Goal: Information Seeking & Learning: Learn about a topic

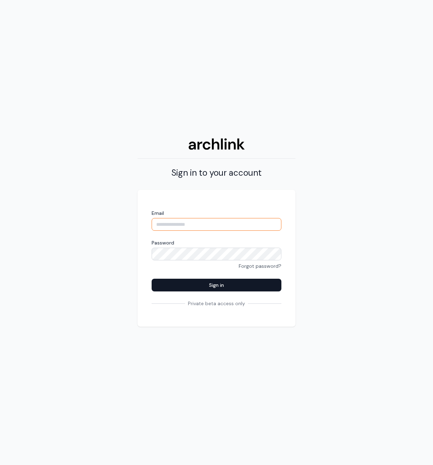
click at [174, 222] on input "Email" at bounding box center [217, 224] width 130 height 13
type input "**********"
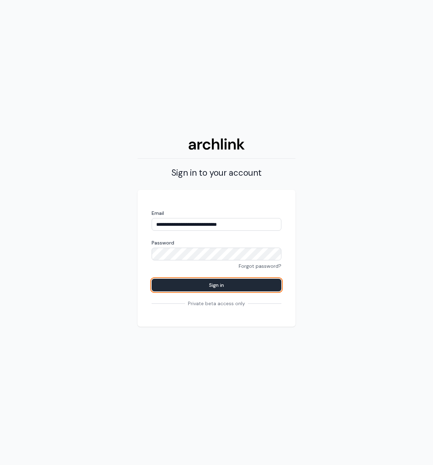
click at [260, 281] on button "Sign in" at bounding box center [217, 285] width 130 height 13
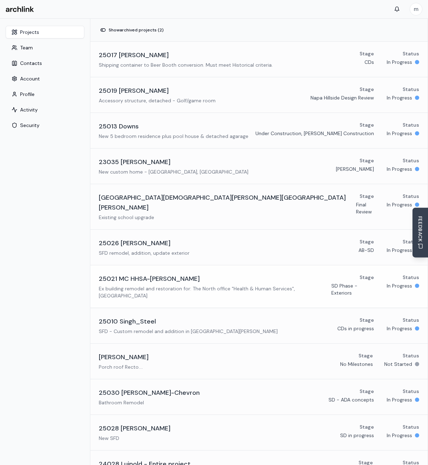
click at [133, 285] on p "Ex building remodel and restoration for: The North office "Health & Human Servi…" at bounding box center [215, 292] width 232 height 14
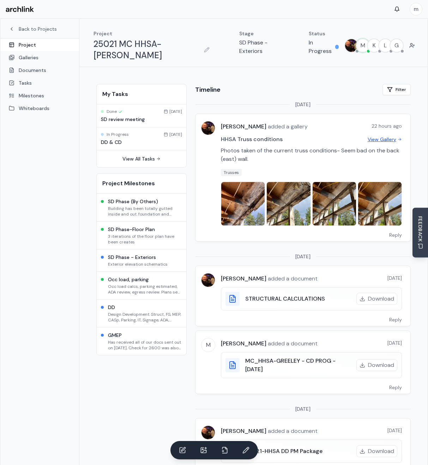
click at [377, 138] on link "View Gallery" at bounding box center [385, 139] width 34 height 7
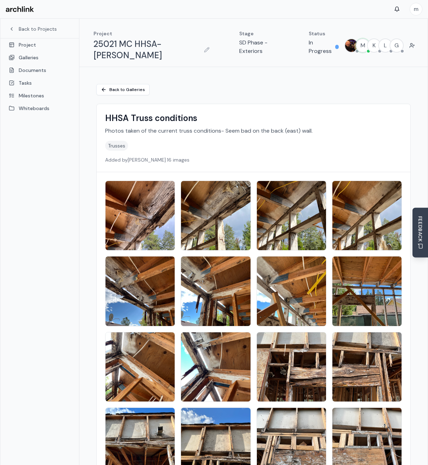
click at [145, 207] on img at bounding box center [140, 215] width 73 height 73
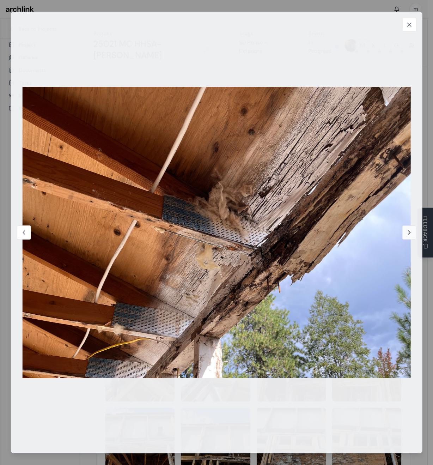
click at [411, 232] on icon at bounding box center [409, 232] width 7 height 7
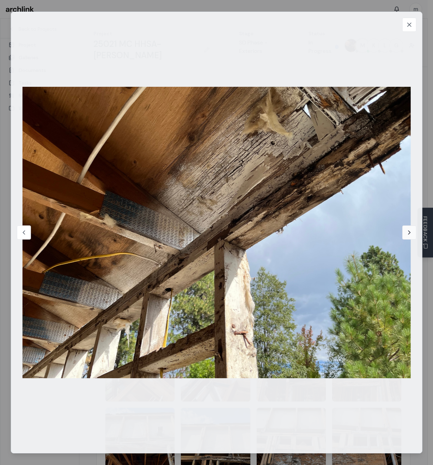
click at [411, 232] on icon at bounding box center [409, 232] width 7 height 7
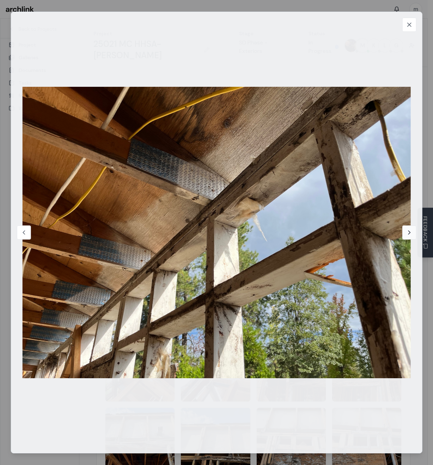
click at [411, 232] on icon at bounding box center [409, 232] width 7 height 7
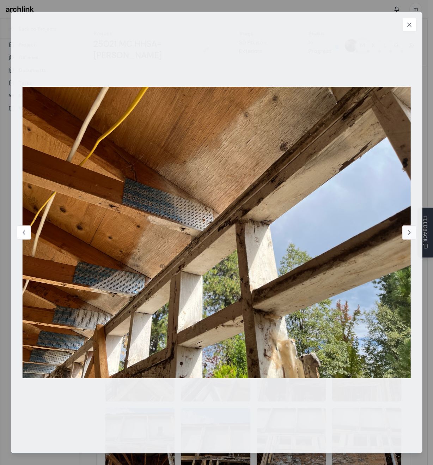
click at [411, 232] on icon at bounding box center [409, 232] width 7 height 7
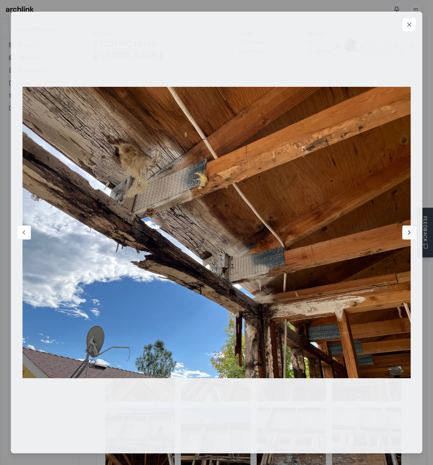
click at [411, 232] on icon at bounding box center [409, 232] width 7 height 7
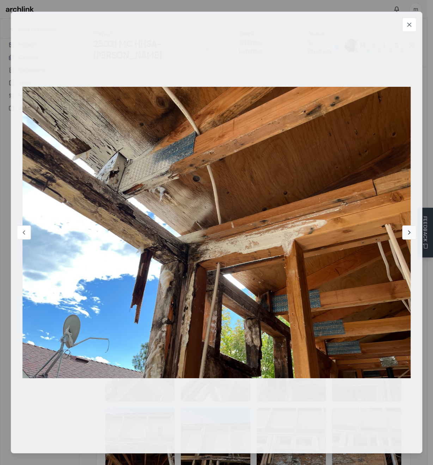
click at [411, 232] on icon at bounding box center [409, 232] width 7 height 7
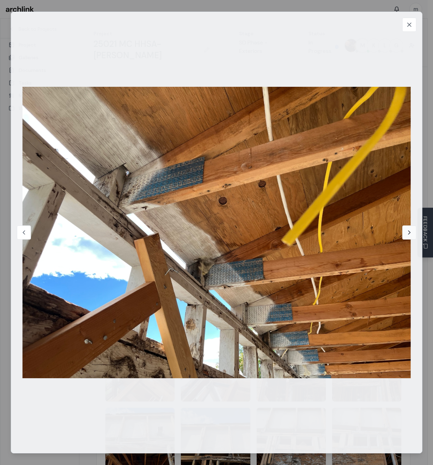
click at [411, 232] on icon at bounding box center [409, 232] width 7 height 7
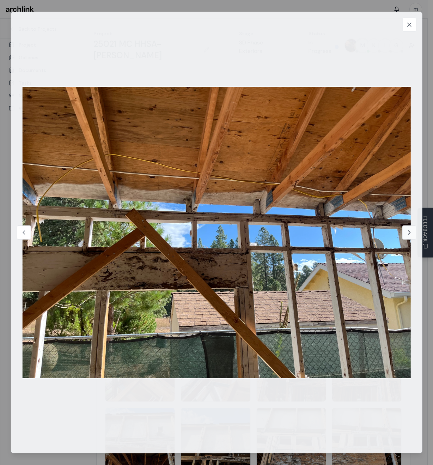
click at [409, 234] on icon at bounding box center [409, 232] width 7 height 7
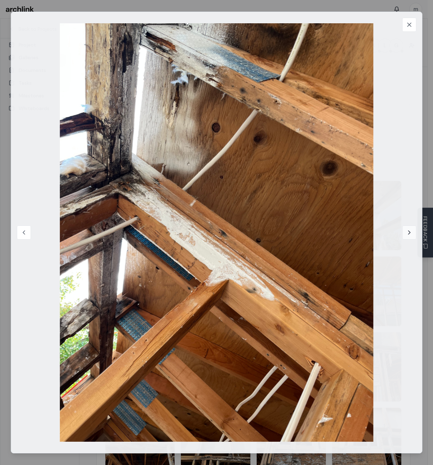
click at [409, 234] on icon at bounding box center [409, 232] width 7 height 7
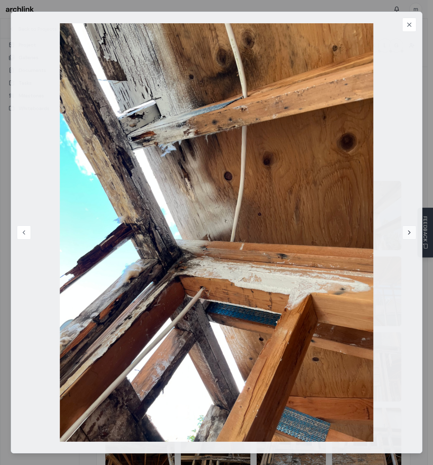
click at [409, 234] on icon at bounding box center [409, 232] width 7 height 7
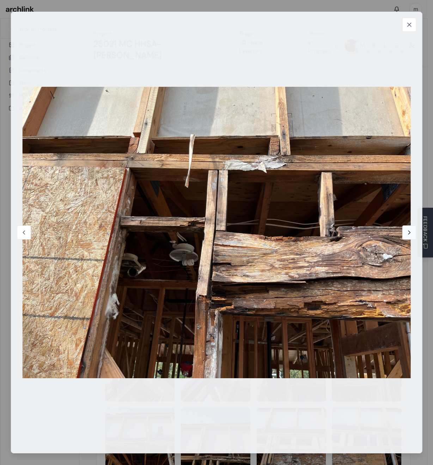
click at [409, 234] on icon at bounding box center [409, 232] width 7 height 7
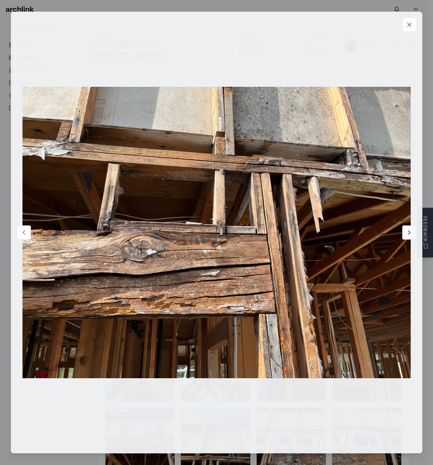
click at [409, 234] on icon at bounding box center [409, 232] width 7 height 7
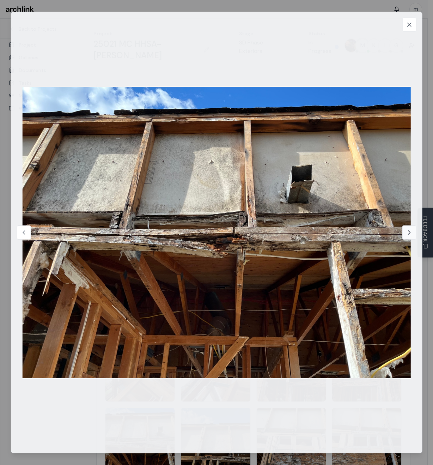
click at [409, 234] on icon at bounding box center [409, 232] width 7 height 7
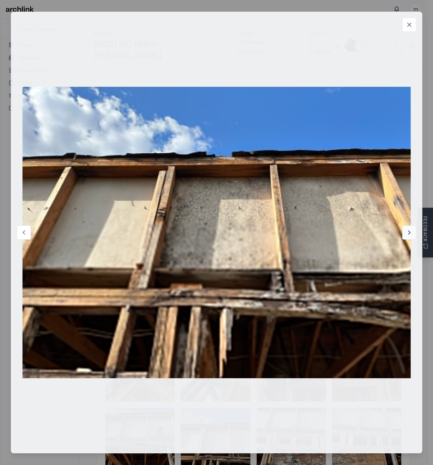
click at [409, 234] on icon at bounding box center [409, 232] width 7 height 7
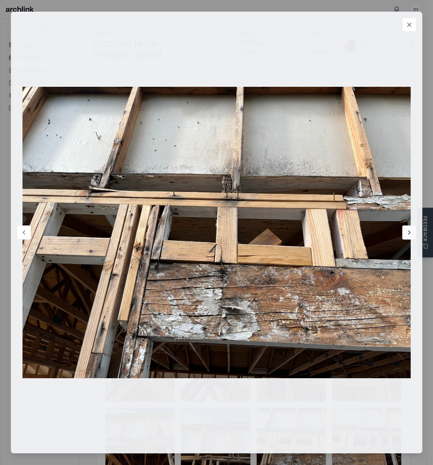
click at [409, 234] on icon at bounding box center [409, 232] width 7 height 7
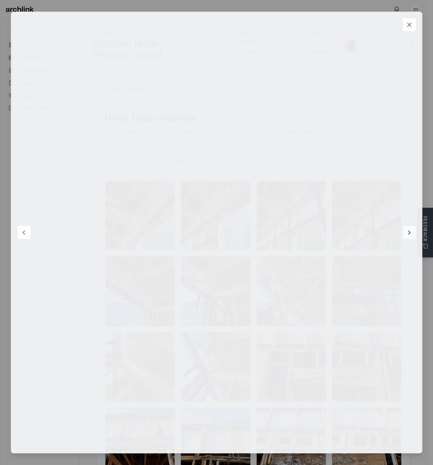
click at [409, 234] on icon at bounding box center [409, 232] width 7 height 7
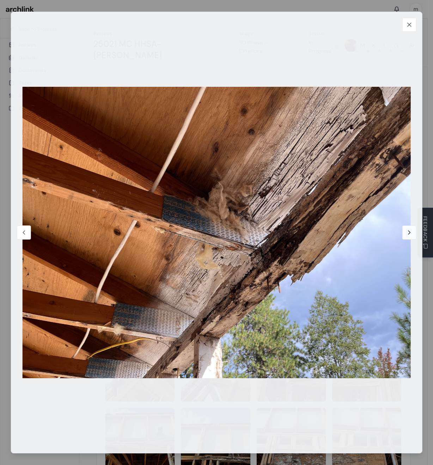
click at [409, 234] on icon at bounding box center [409, 232] width 7 height 7
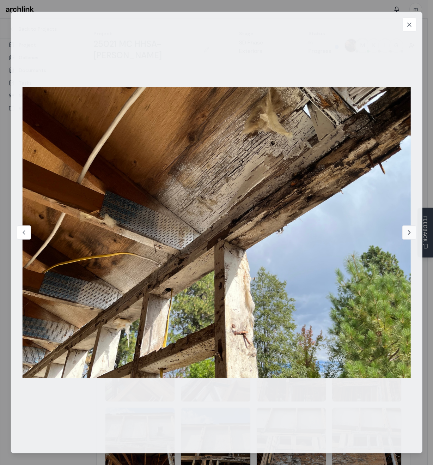
click at [409, 234] on icon at bounding box center [409, 232] width 7 height 7
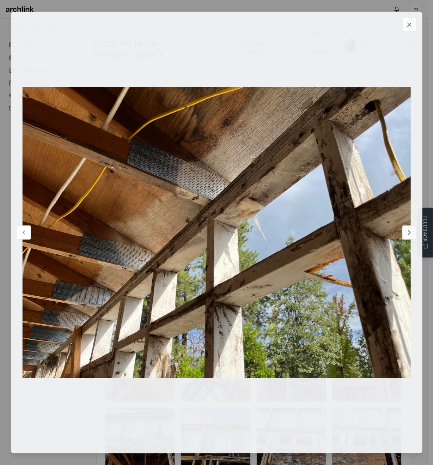
click at [409, 234] on icon at bounding box center [409, 232] width 7 height 7
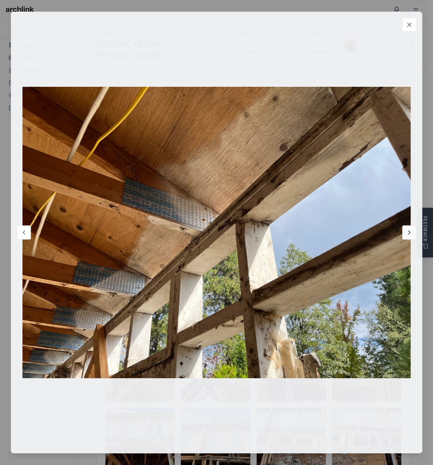
click at [409, 234] on icon at bounding box center [409, 232] width 7 height 7
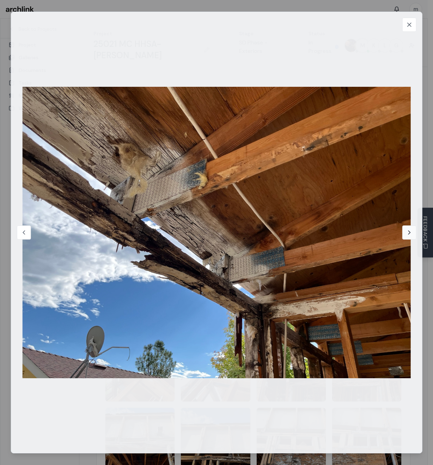
click at [409, 234] on icon at bounding box center [409, 232] width 7 height 7
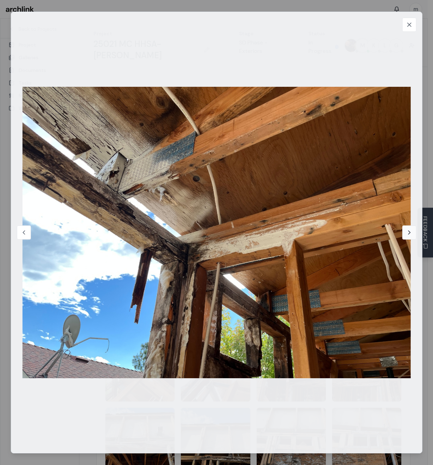
click at [409, 234] on icon at bounding box center [409, 232] width 7 height 7
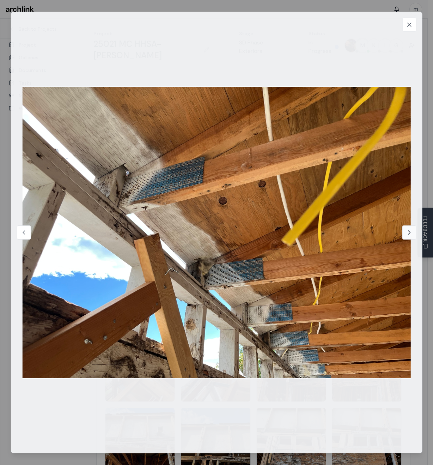
click at [409, 234] on icon at bounding box center [409, 232] width 7 height 7
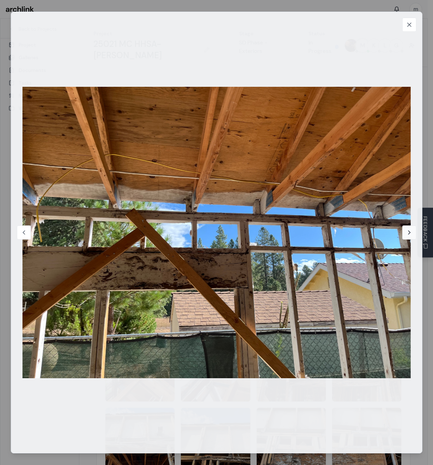
click at [409, 234] on icon at bounding box center [409, 232] width 7 height 7
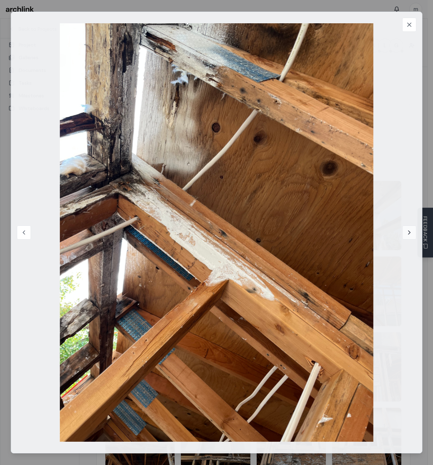
click at [409, 234] on icon at bounding box center [409, 232] width 7 height 7
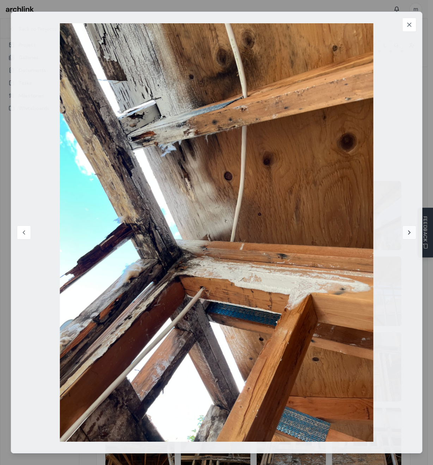
click at [409, 234] on icon at bounding box center [409, 232] width 7 height 7
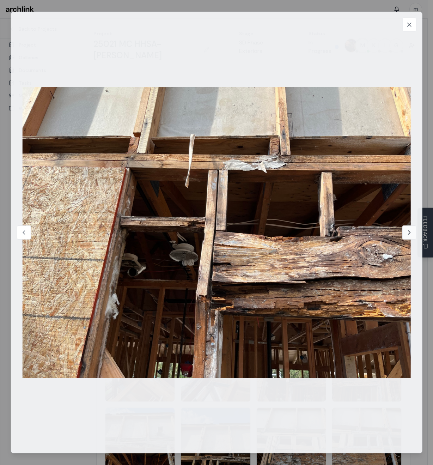
click at [409, 234] on icon at bounding box center [409, 232] width 7 height 7
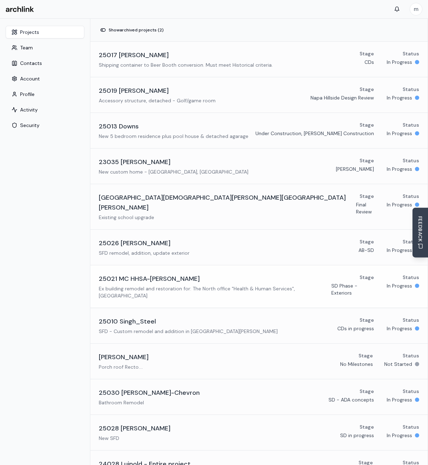
click at [139, 274] on div "25021 MC HHSA-[PERSON_NAME] Ex building remodel and restoration for: The North …" at bounding box center [215, 286] width 232 height 25
